Goal: Information Seeking & Learning: Learn about a topic

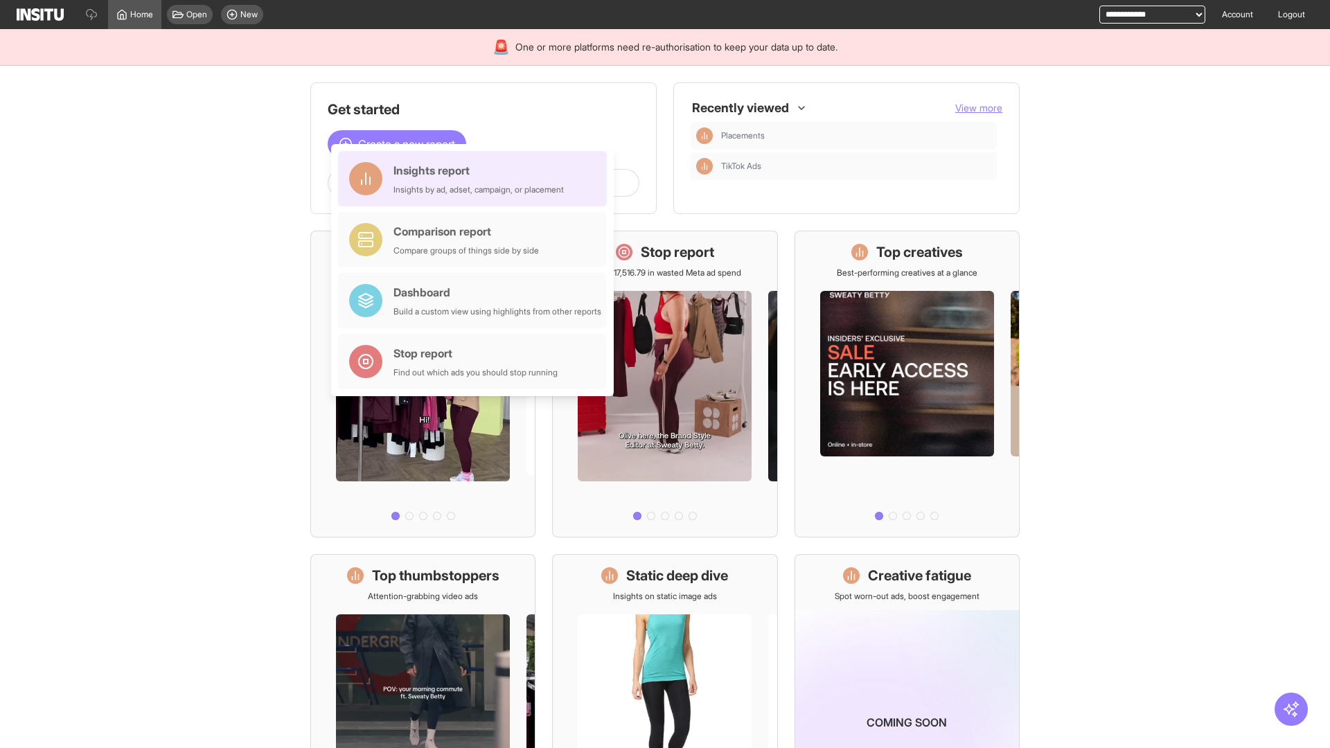
click at [476, 179] on div "Insights report Insights by ad, adset, campaign, or placement" at bounding box center [478, 178] width 170 height 33
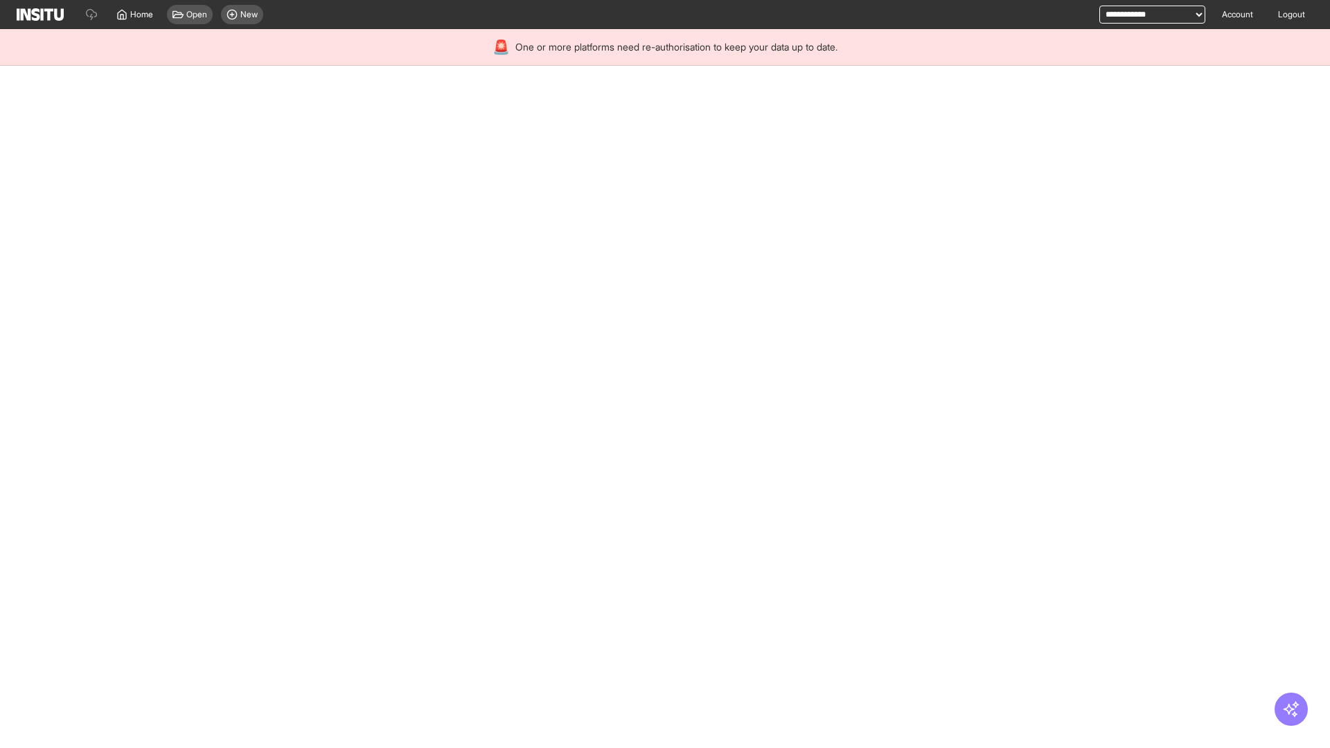
select select "**"
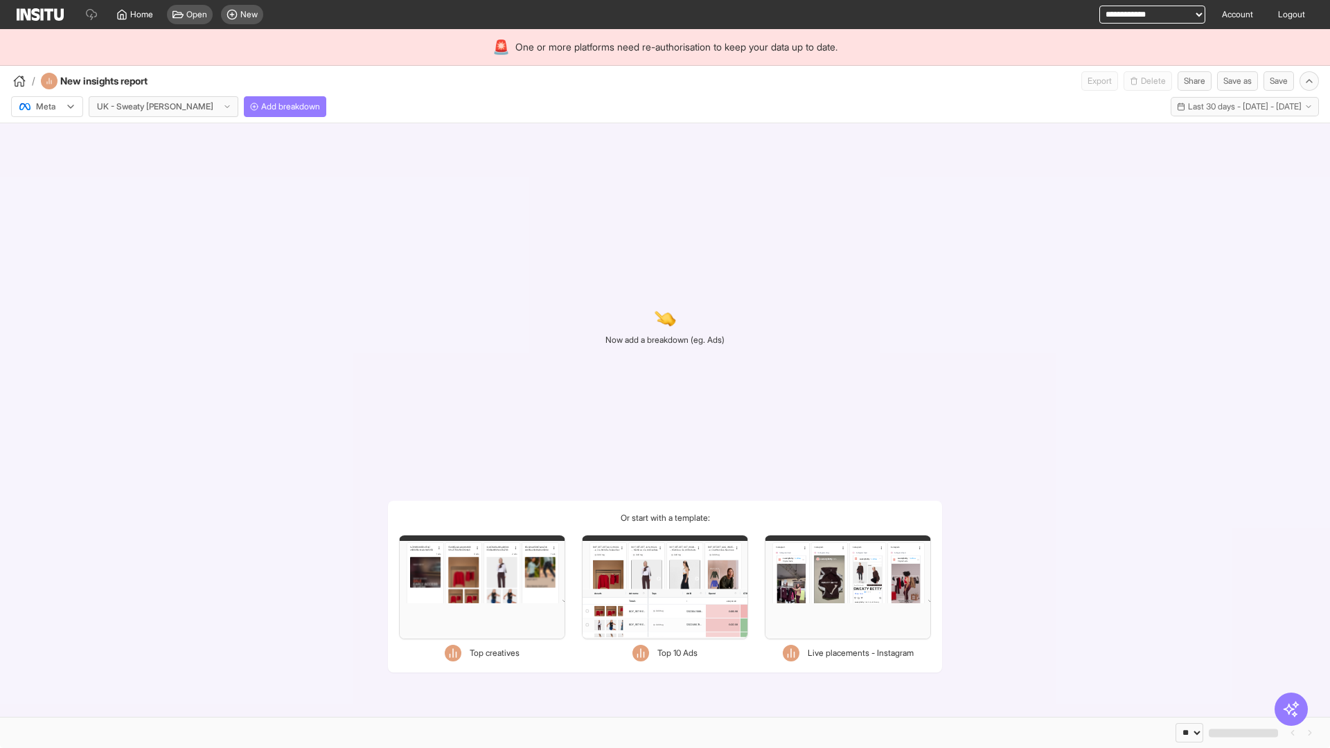
click at [47, 107] on div at bounding box center [37, 107] width 39 height 14
click at [46, 136] on span "Meta" at bounding box center [46, 136] width 19 height 12
click at [261, 107] on span "Add breakdown" at bounding box center [290, 106] width 59 height 11
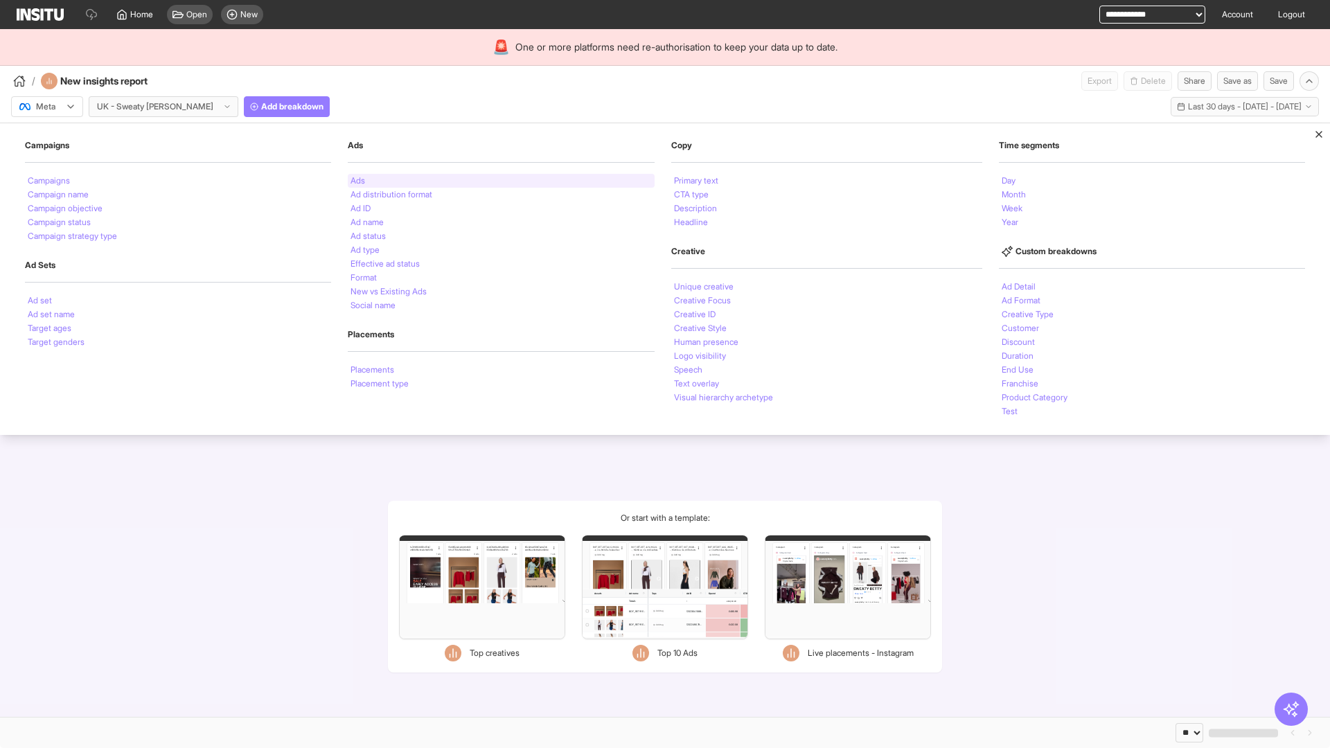
click at [356, 181] on li "Ads" at bounding box center [357, 181] width 15 height 8
